Goal: Transaction & Acquisition: Purchase product/service

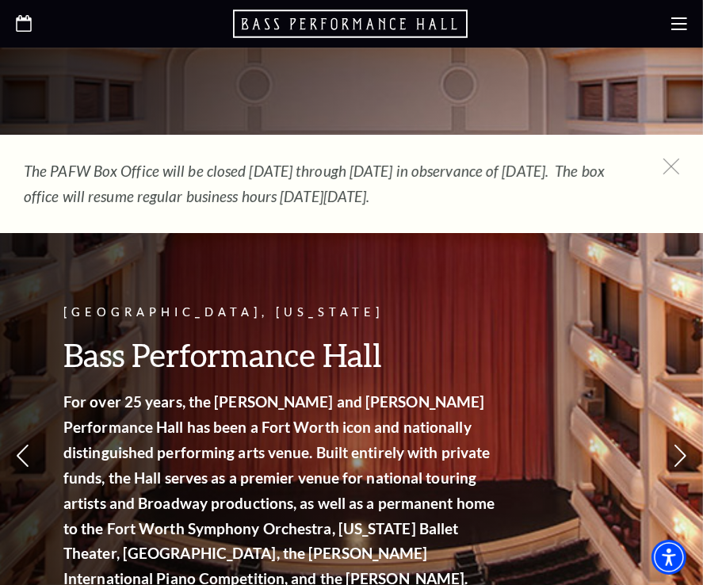
click at [678, 23] on use at bounding box center [679, 23] width 16 height 13
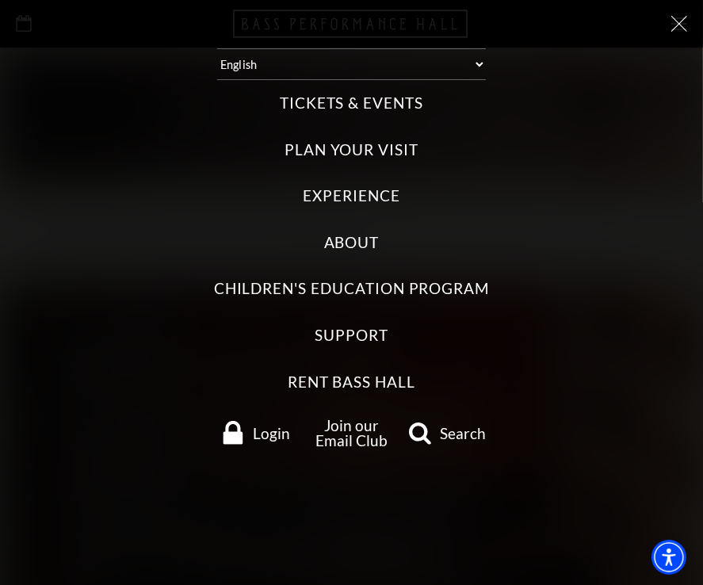
click at [406, 97] on label "Tickets & Events" at bounding box center [351, 103] width 143 height 21
click at [0, 0] on Events "Tickets & Events" at bounding box center [0, 0] width 0 height 0
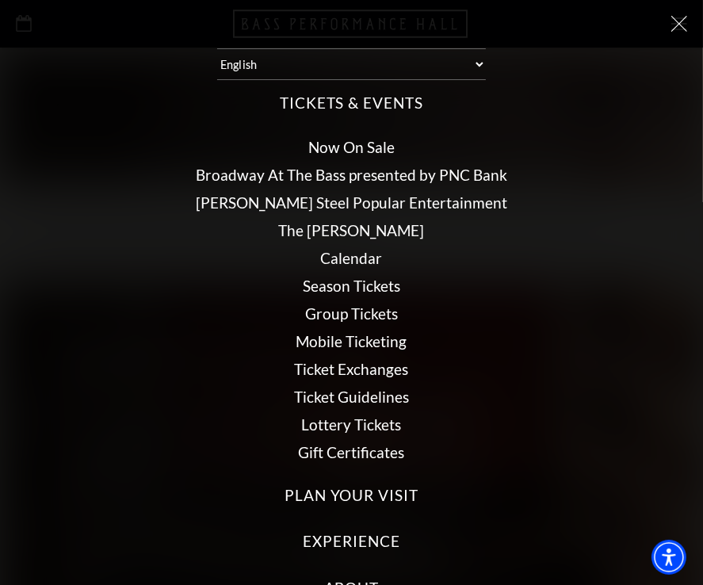
click at [329, 146] on link "Now On Sale" at bounding box center [351, 147] width 86 height 18
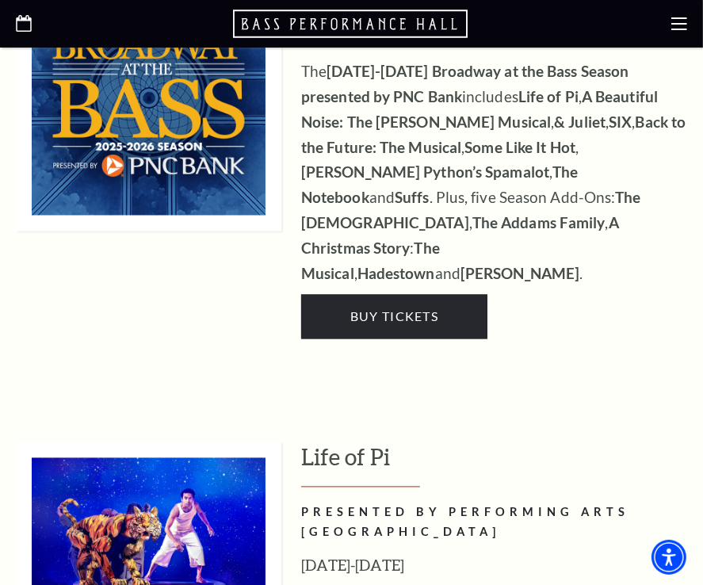
scroll to position [1586, 0]
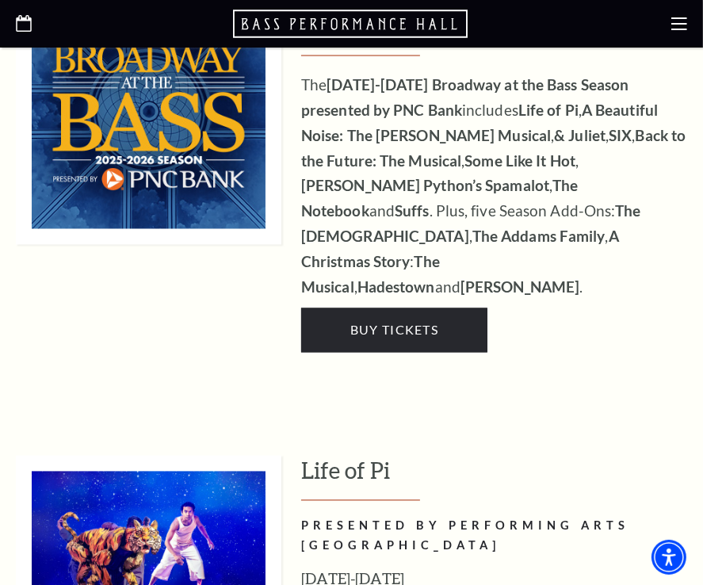
click at [311, 456] on h3 "Life of Pi" at bounding box center [494, 478] width 386 height 45
click at [319, 517] on h2 "PRESENTED BY PERFORMING ARTS FORT WORTH" at bounding box center [494, 537] width 386 height 40
click at [197, 464] on img at bounding box center [148, 588] width 265 height 265
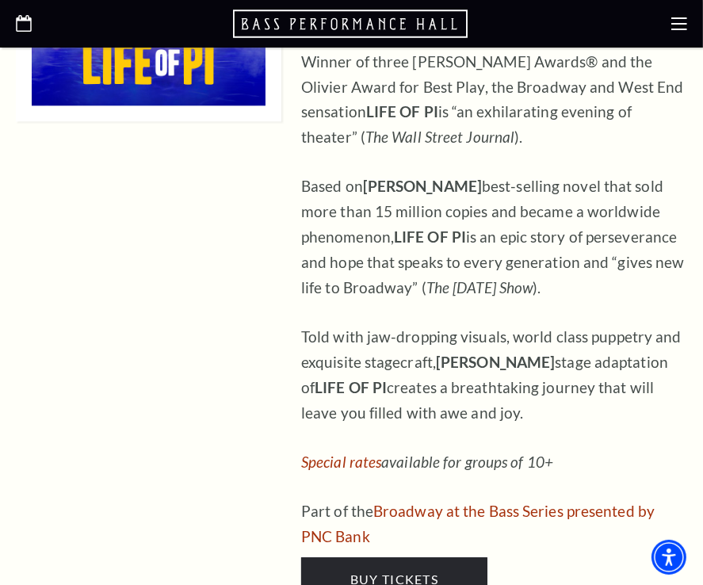
scroll to position [2200, 0]
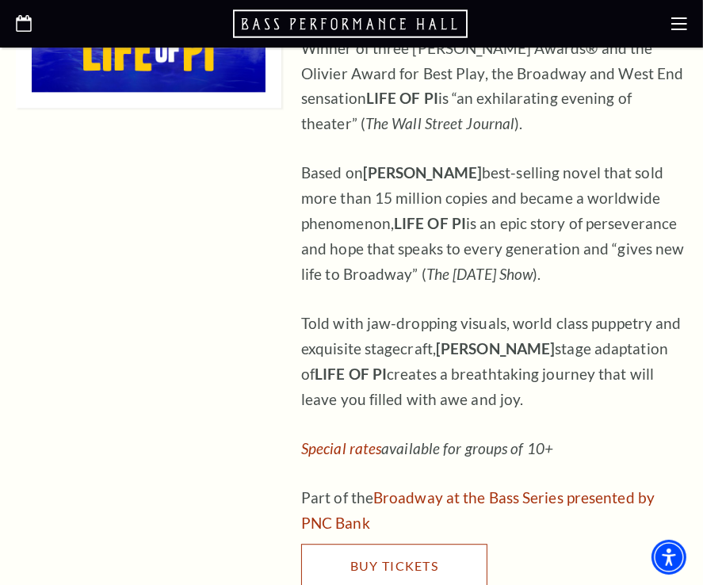
click at [376, 558] on span "Buy Tickets" at bounding box center [394, 565] width 88 height 15
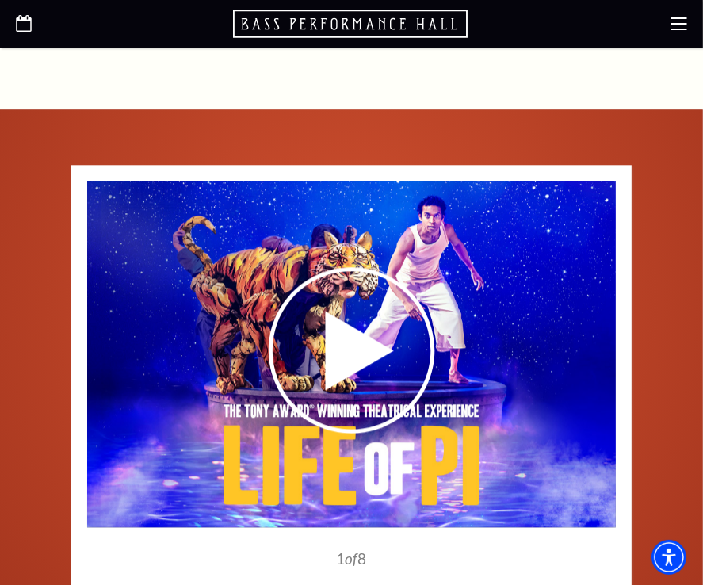
scroll to position [2284, 0]
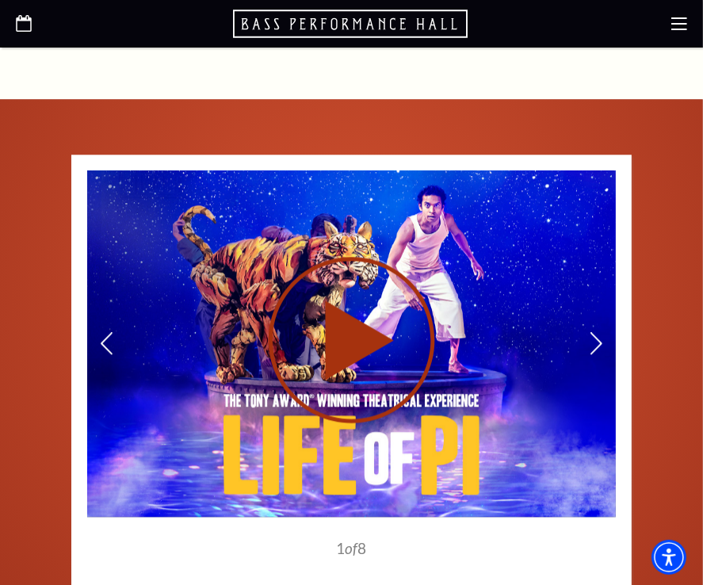
click at [353, 318] on use at bounding box center [351, 340] width 166 height 166
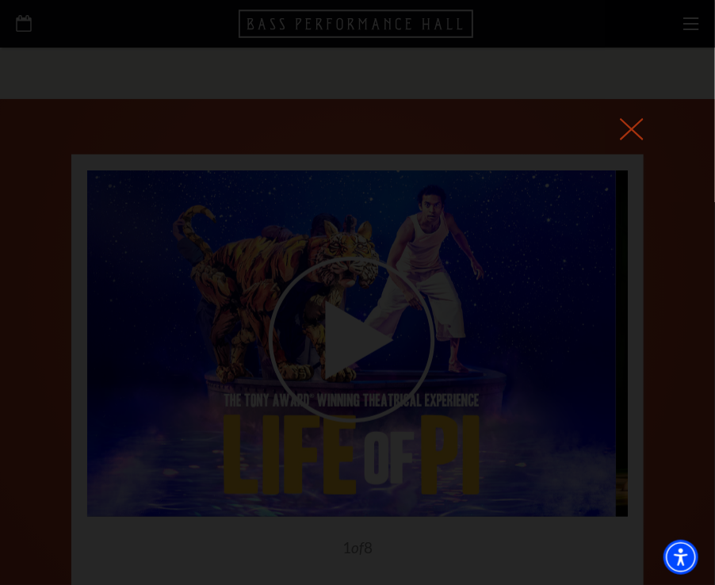
click at [640, 123] on icon at bounding box center [632, 129] width 24 height 24
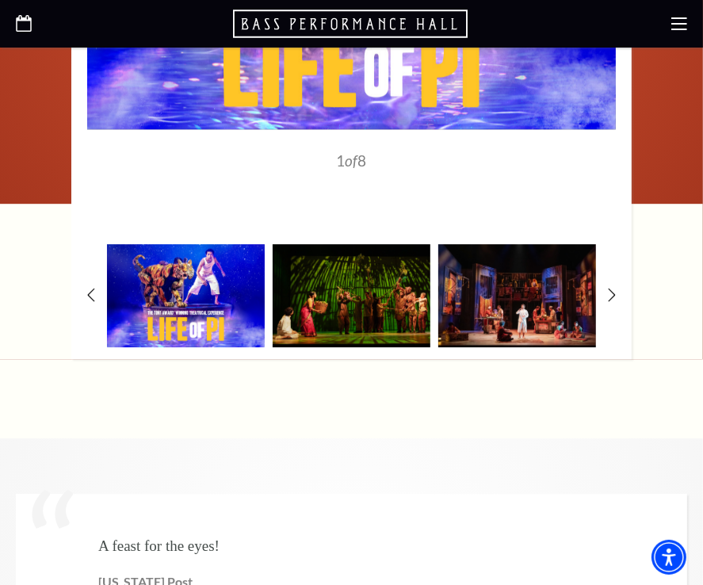
scroll to position [2681, 0]
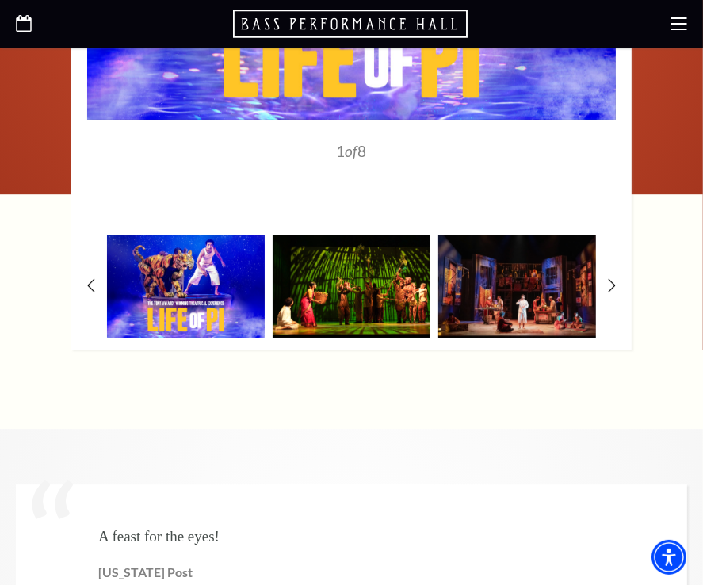
click at [355, 260] on img at bounding box center [352, 286] width 158 height 103
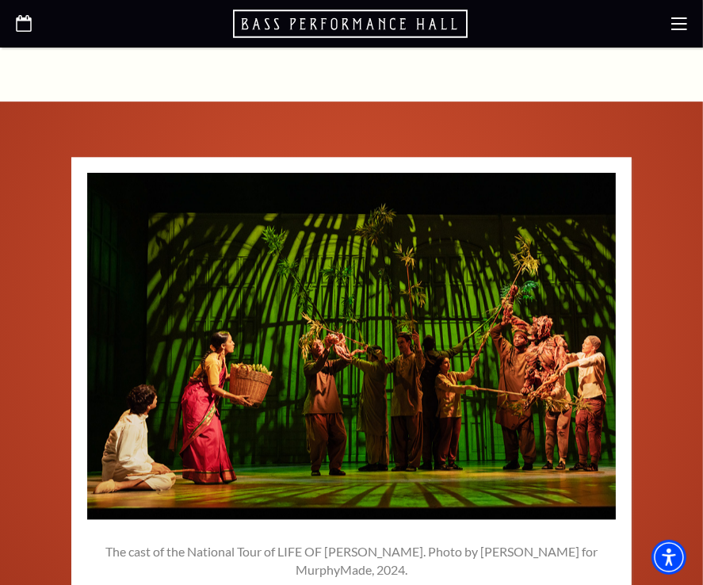
scroll to position [2276, 0]
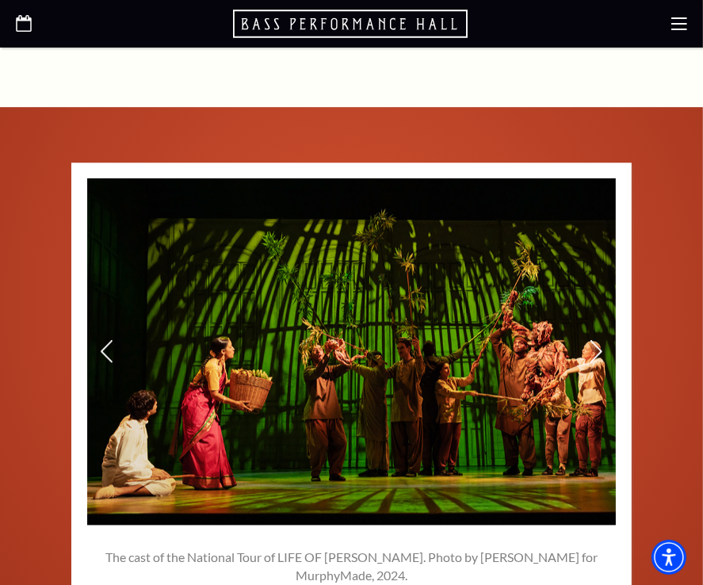
click at [364, 294] on img at bounding box center [351, 351] width 529 height 346
click at [594, 337] on icon at bounding box center [596, 351] width 17 height 28
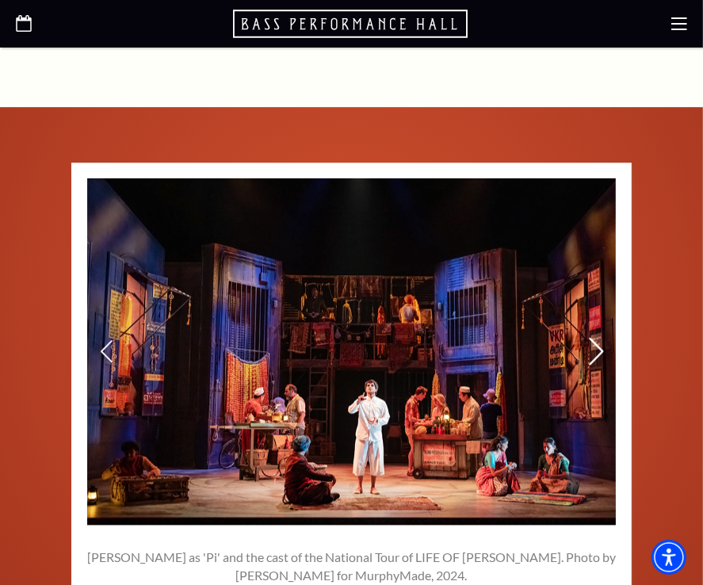
click at [594, 337] on icon at bounding box center [596, 351] width 17 height 28
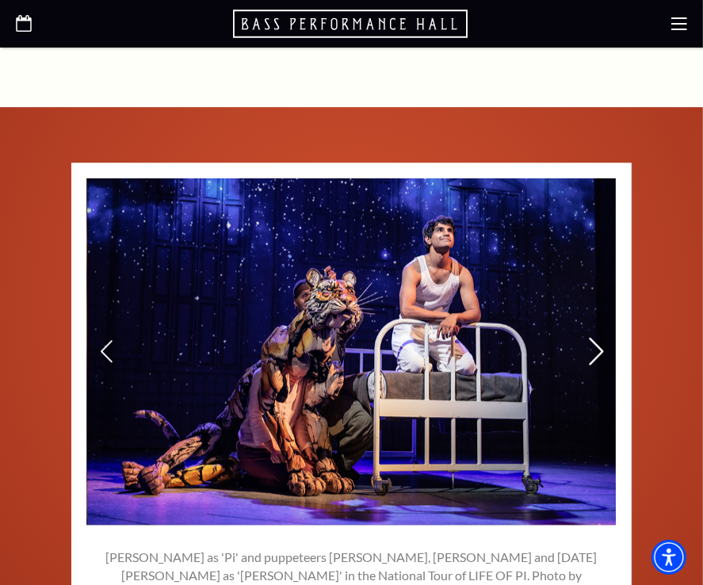
click at [594, 337] on icon at bounding box center [596, 351] width 17 height 28
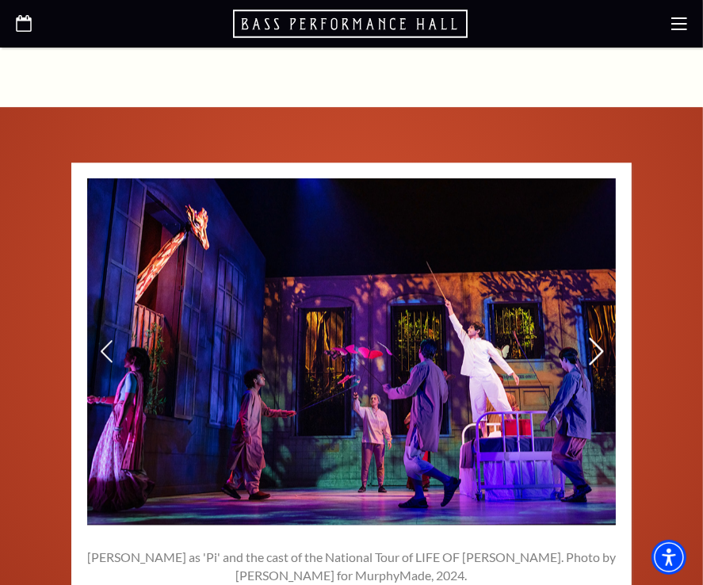
click at [594, 337] on icon at bounding box center [596, 351] width 17 height 28
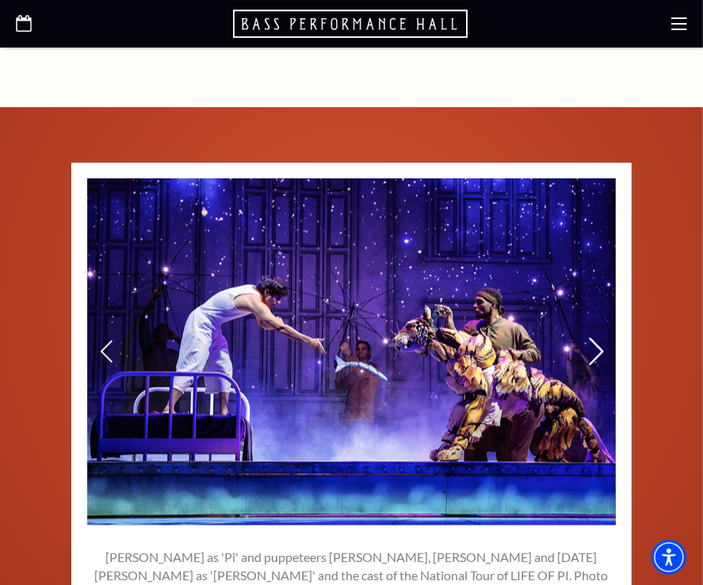
click at [594, 337] on icon at bounding box center [596, 351] width 17 height 28
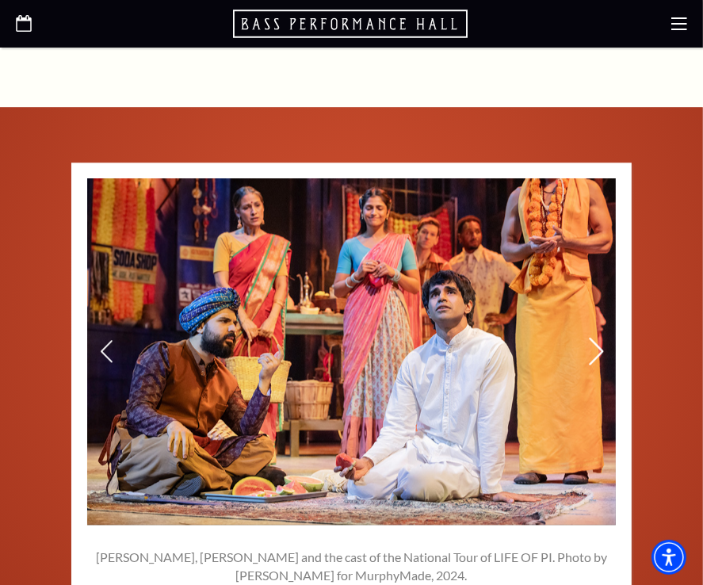
click at [594, 337] on icon at bounding box center [596, 351] width 17 height 28
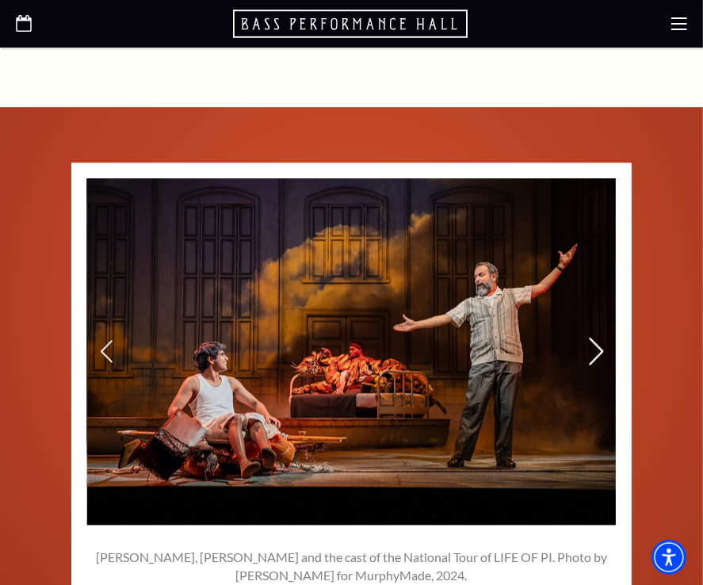
click at [594, 337] on icon at bounding box center [596, 351] width 17 height 28
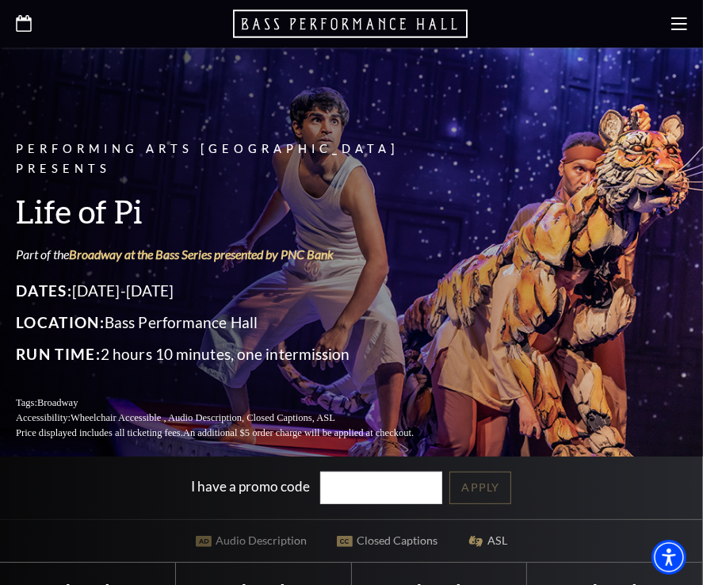
scroll to position [0, 0]
